Goal: Check status: Check status

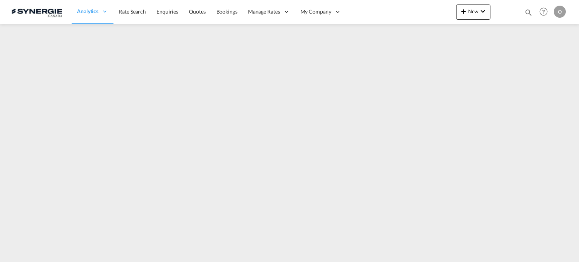
click at [525, 10] on md-icon "icon-magnify" at bounding box center [528, 12] width 8 height 8
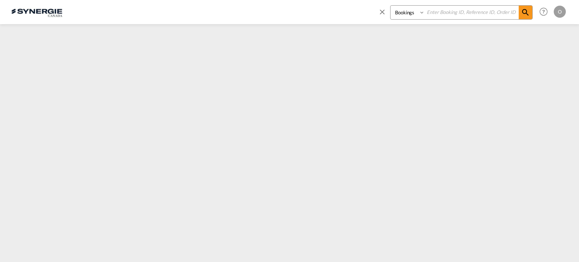
drag, startPoint x: 412, startPoint y: 12, endPoint x: 410, endPoint y: 17, distance: 5.3
click at [412, 12] on select "Bookings Quotes Enquiries" at bounding box center [409, 13] width 36 height 14
select select "Quotes"
click at [391, 6] on select "Bookings Quotes Enquiries" at bounding box center [409, 13] width 36 height 14
click at [459, 4] on div "Bookings Quotes Enquiries Help Resources Product Release O My Profile Logout" at bounding box center [471, 11] width 194 height 23
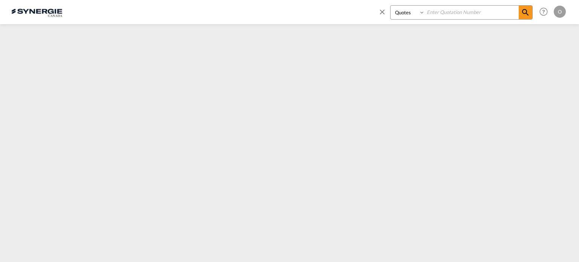
click at [463, 12] on input at bounding box center [472, 12] width 94 height 13
paste input "SYC000012634"
type input "SYC000012634"
click at [527, 12] on md-icon "icon-magnify" at bounding box center [525, 12] width 9 height 9
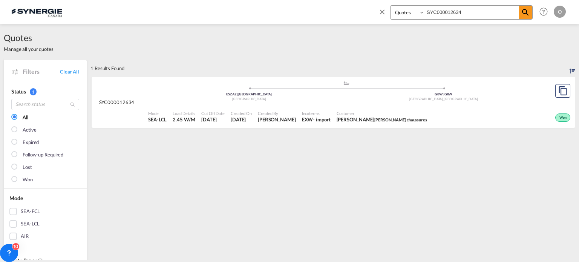
click at [316, 121] on div "- import" at bounding box center [321, 119] width 17 height 7
click at [301, 117] on div "Incoterms EXW - import" at bounding box center [316, 116] width 35 height 19
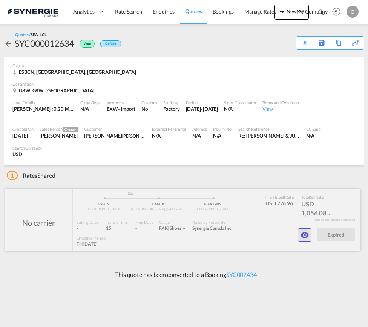
click at [303, 231] on md-icon "icon-eye" at bounding box center [304, 235] width 9 height 9
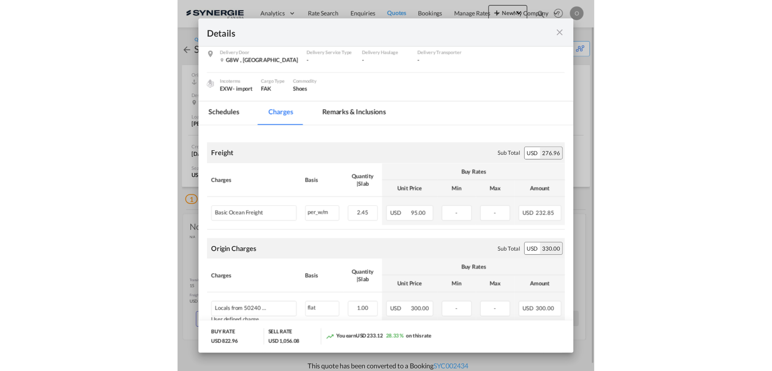
scroll to position [151, 0]
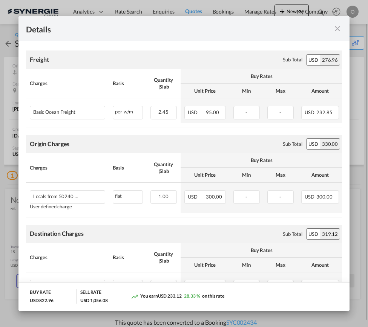
click at [339, 30] on md-icon "icon-close fg-AAA8AD m-0 cursor" at bounding box center [337, 28] width 9 height 9
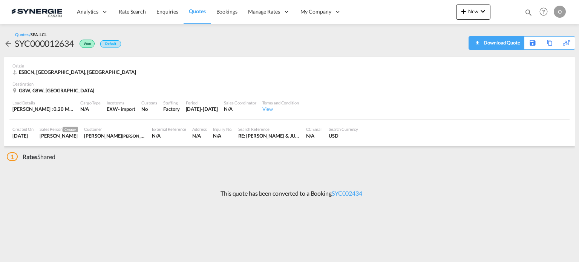
click at [513, 45] on div "Download Quote" at bounding box center [501, 43] width 38 height 12
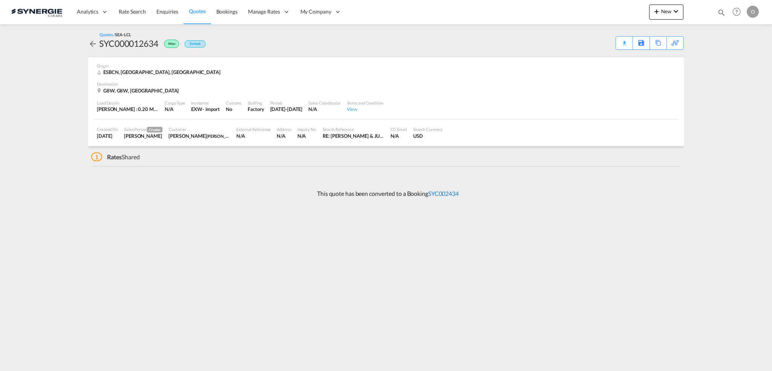
click at [451, 193] on link "SYC002434" at bounding box center [443, 193] width 31 height 7
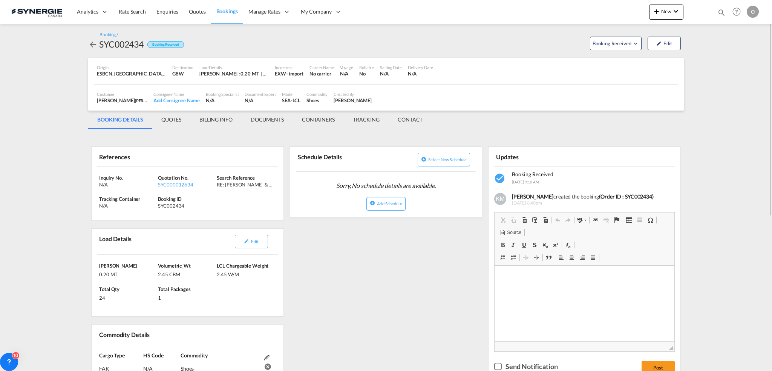
click at [173, 125] on md-tab-item "QUOTES" at bounding box center [171, 119] width 38 height 18
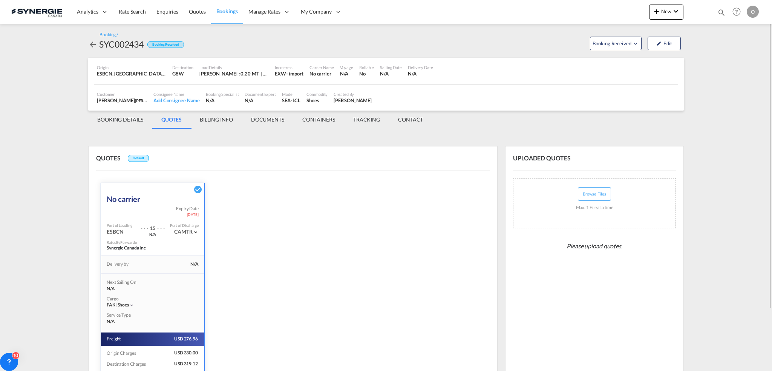
scroll to position [74, 0]
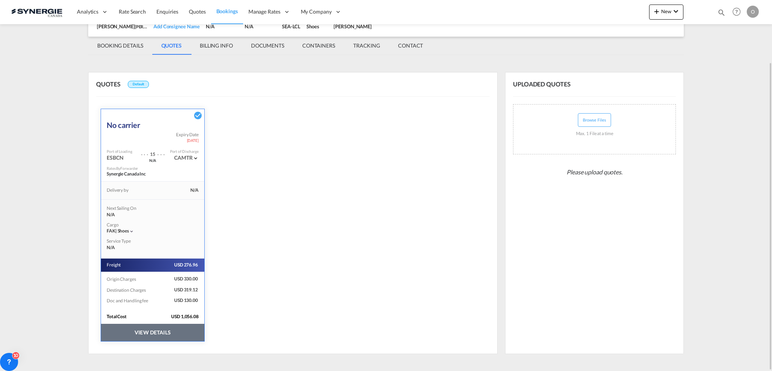
click at [171, 262] on button "VIEW DETAILS" at bounding box center [152, 331] width 103 height 17
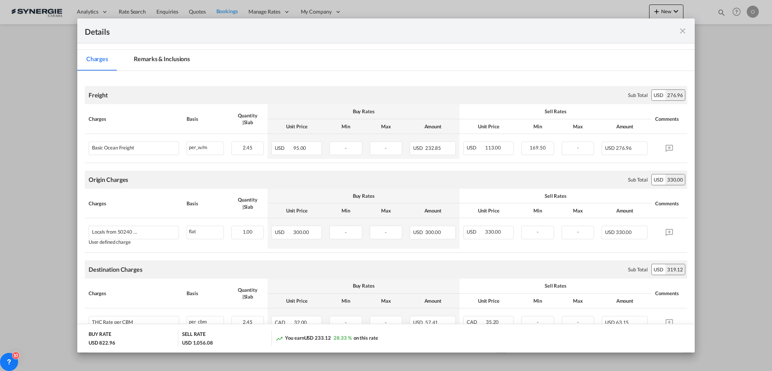
scroll to position [75, 0]
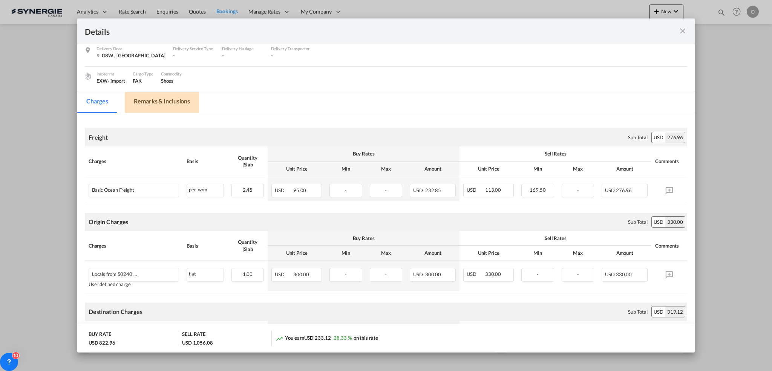
click at [161, 98] on md-tab-item "Remarks & Inclusions" at bounding box center [162, 102] width 74 height 21
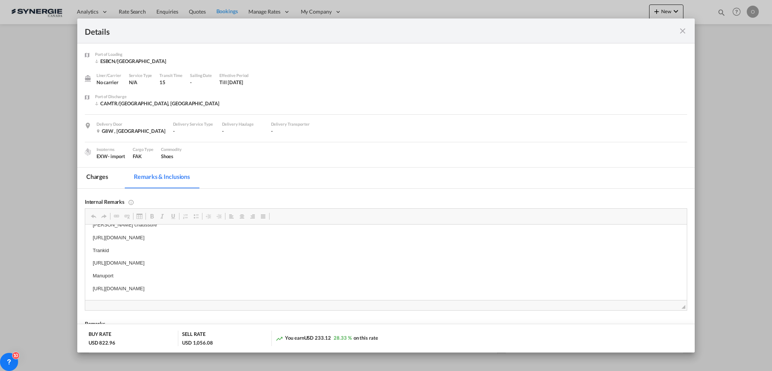
scroll to position [3, 0]
drag, startPoint x: 91, startPoint y: 260, endPoint x: 231, endPoint y: 256, distance: 139.5
drag, startPoint x: 89, startPoint y: 271, endPoint x: 297, endPoint y: 270, distance: 207.3
click at [297, 262] on html "Caron chaussure https://app.frontapp.com/open/msg_1fu1jyz3?key=c8cXhaFhfswwp06o…" at bounding box center [386, 264] width 602 height 87
copy p "https://app.frontapp.com/open/msg_1ftyr4pb?key=wCkp54AcFTjwneErh_Z5f8HTDWBc4vQH"
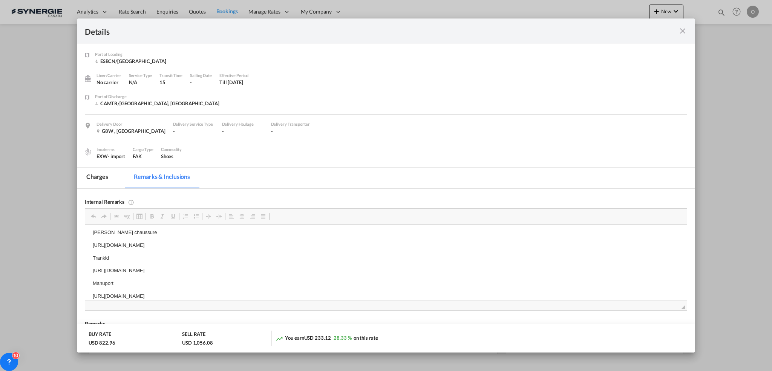
click at [90, 171] on md-tab-item "Charges" at bounding box center [97, 177] width 40 height 21
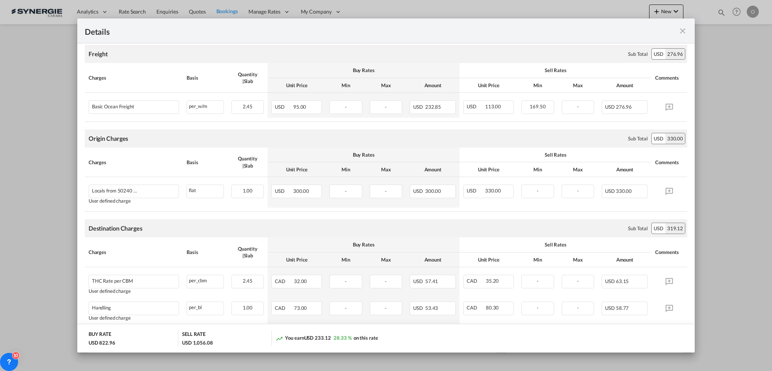
scroll to position [0, 0]
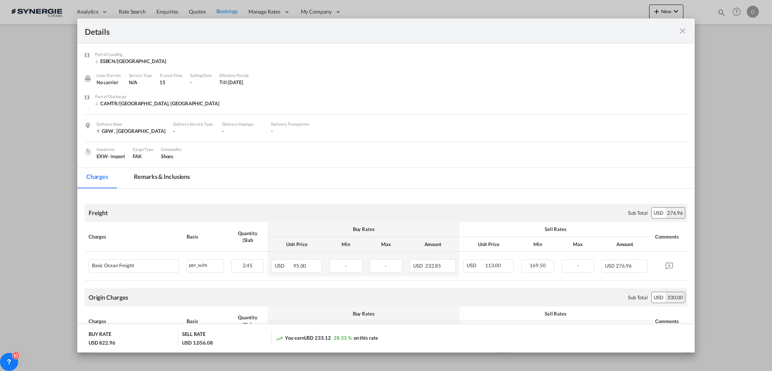
click at [158, 176] on md-tab-item "Remarks & Inclusions" at bounding box center [162, 177] width 74 height 21
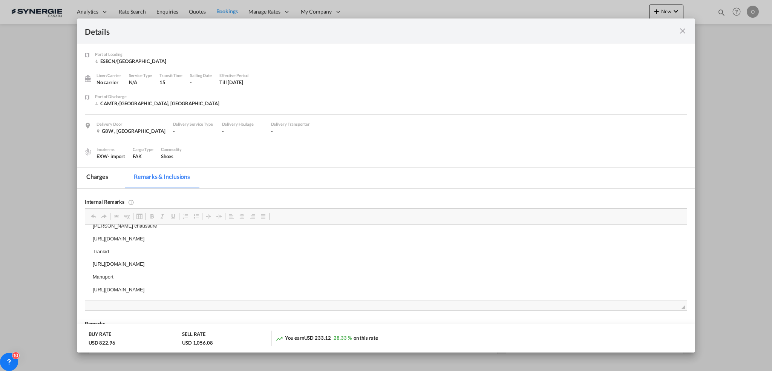
scroll to position [11, 0]
drag, startPoint x: 89, startPoint y: 289, endPoint x: 200, endPoint y: 286, distance: 110.5
drag, startPoint x: 293, startPoint y: 292, endPoint x: 165, endPoint y: 516, distance: 257.5
click at [85, 262] on html "Caron chaussure https://app.frontapp.com/open/msg_1fu1jyz3?key=c8cXhaFhfswwp06o…" at bounding box center [386, 260] width 602 height 87
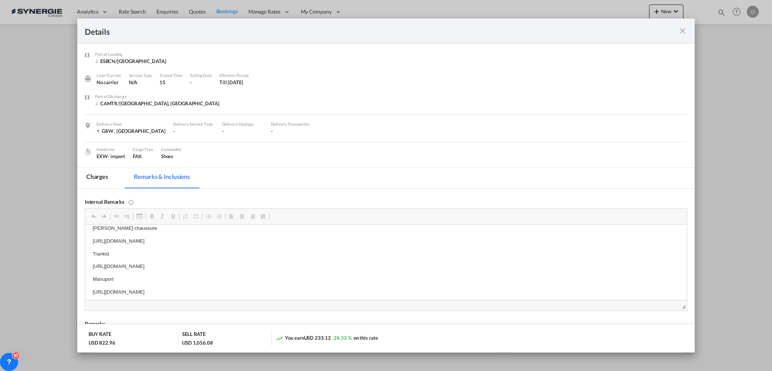
copy p "https://app.frontapp.com/open/msg_1fv7ko3z?key=FUEc39QIyuQk3JRI83sI_7Adkvc3clQn"
click at [82, 174] on md-tab-item "Charges" at bounding box center [97, 177] width 40 height 21
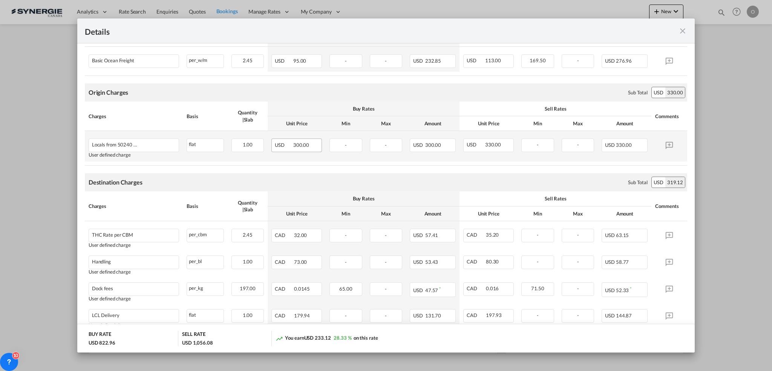
scroll to position [264, 0]
